Goal: Transaction & Acquisition: Purchase product/service

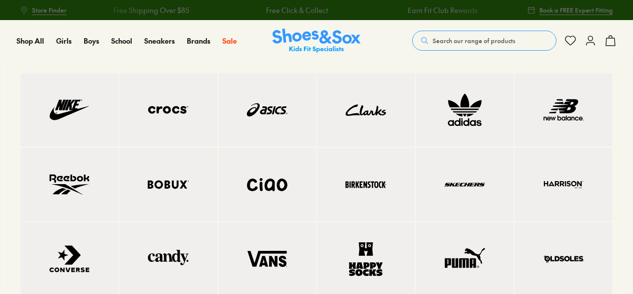
click at [76, 121] on img at bounding box center [70, 109] width 58 height 33
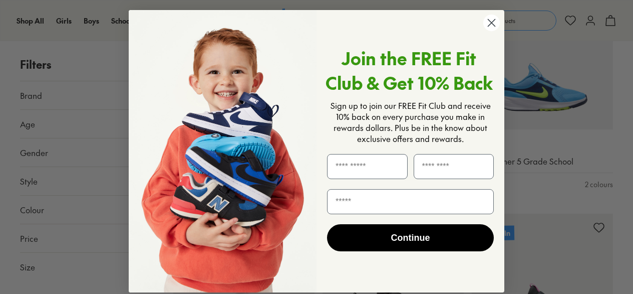
scroll to position [701, 0]
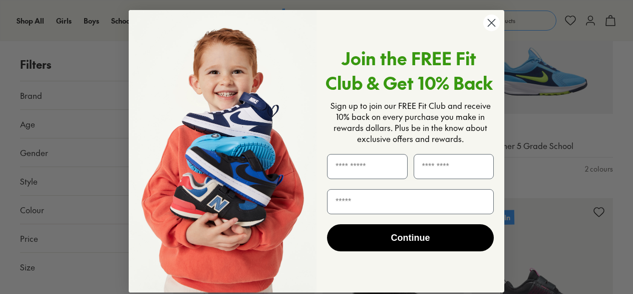
click at [492, 23] on circle "Close dialog" at bounding box center [491, 23] width 17 height 17
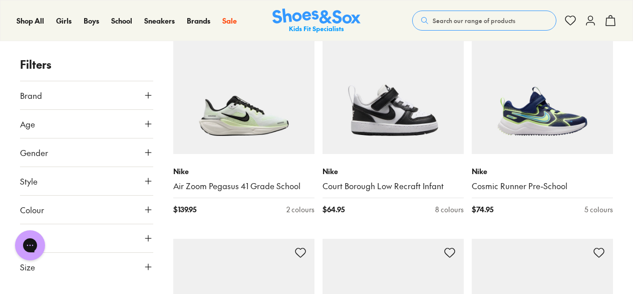
scroll to position [2027, 0]
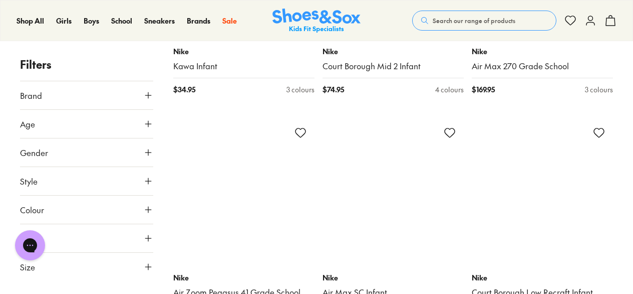
scroll to position [4665, 0]
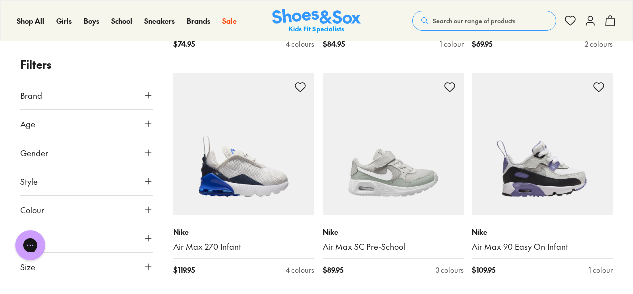
scroll to position [6957, 0]
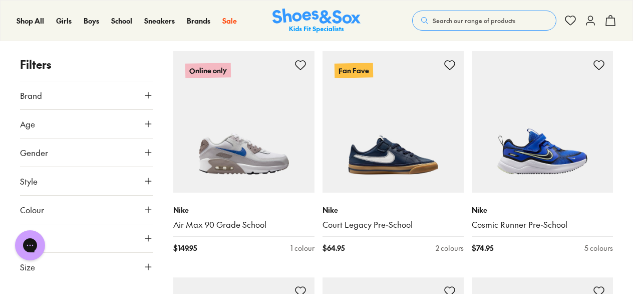
scroll to position [7205, 0]
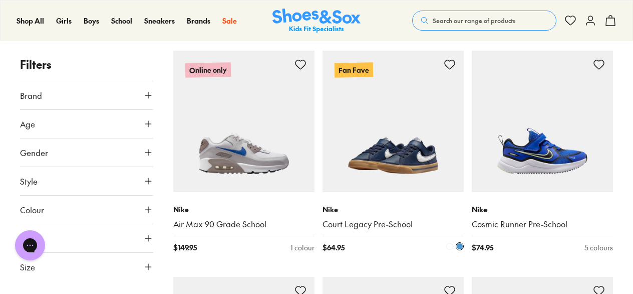
click at [402, 157] on img at bounding box center [393, 121] width 141 height 141
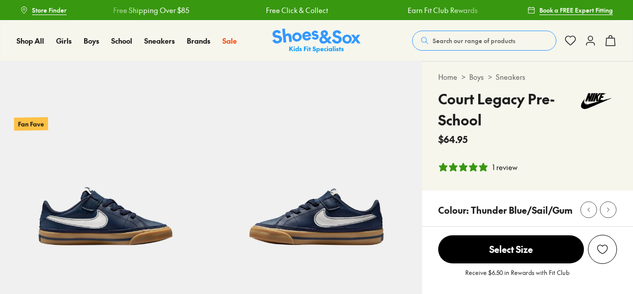
select select "*"
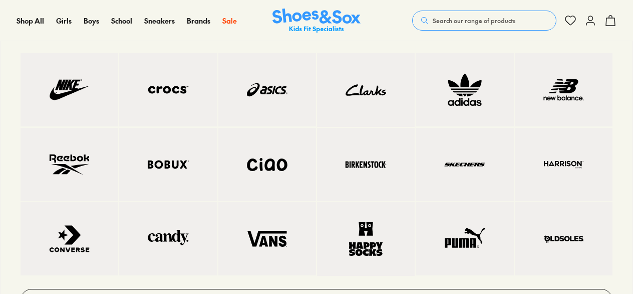
scroll to position [2659, 0]
click at [88, 162] on img at bounding box center [70, 164] width 58 height 33
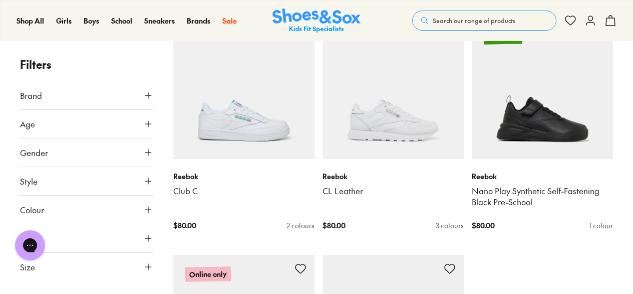
scroll to position [2229, 0]
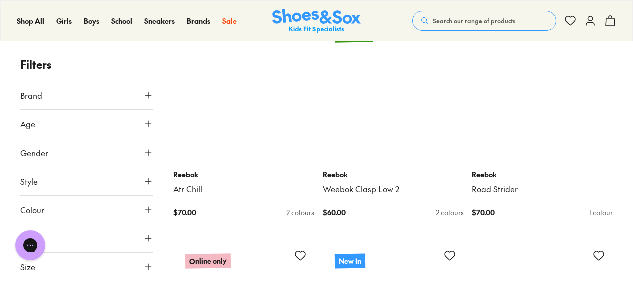
scroll to position [3611, 0]
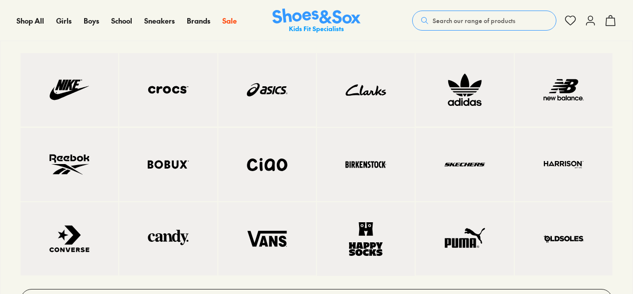
click at [562, 94] on img at bounding box center [564, 89] width 58 height 33
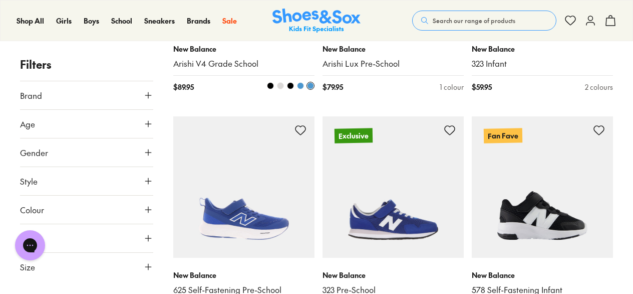
scroll to position [2120, 0]
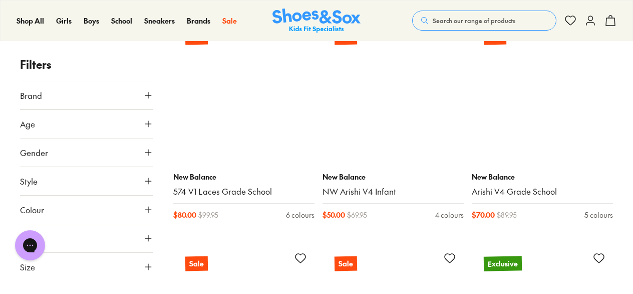
scroll to position [4250, 0]
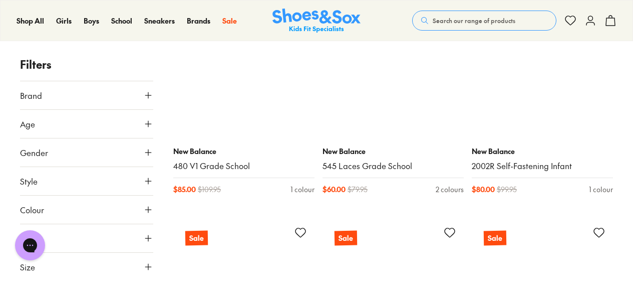
scroll to position [6759, 0]
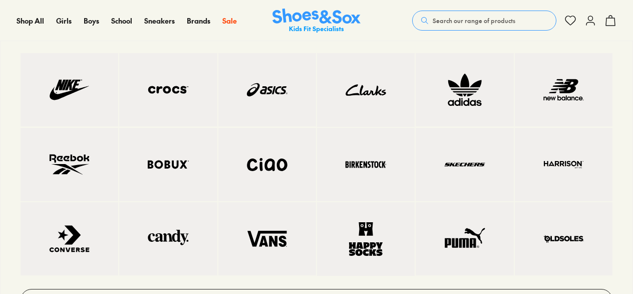
click at [73, 239] on img at bounding box center [70, 238] width 58 height 33
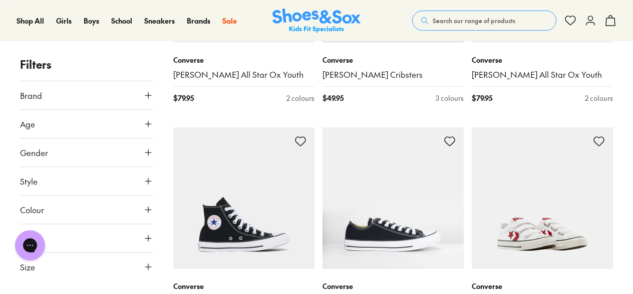
scroll to position [1509, 0]
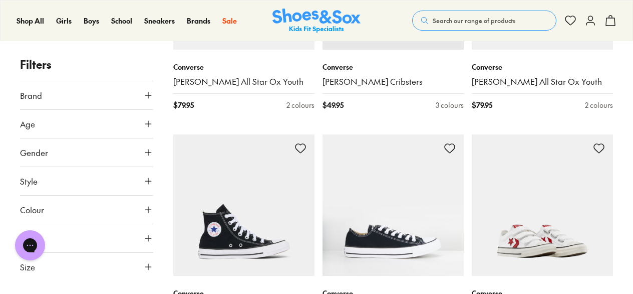
click at [545, 197] on img at bounding box center [542, 204] width 141 height 141
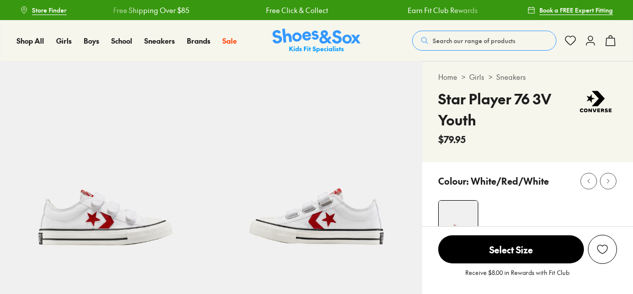
select select "*"
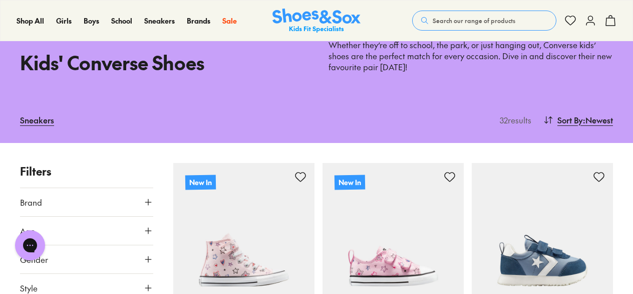
scroll to position [79, 0]
